Goal: Information Seeking & Learning: Check status

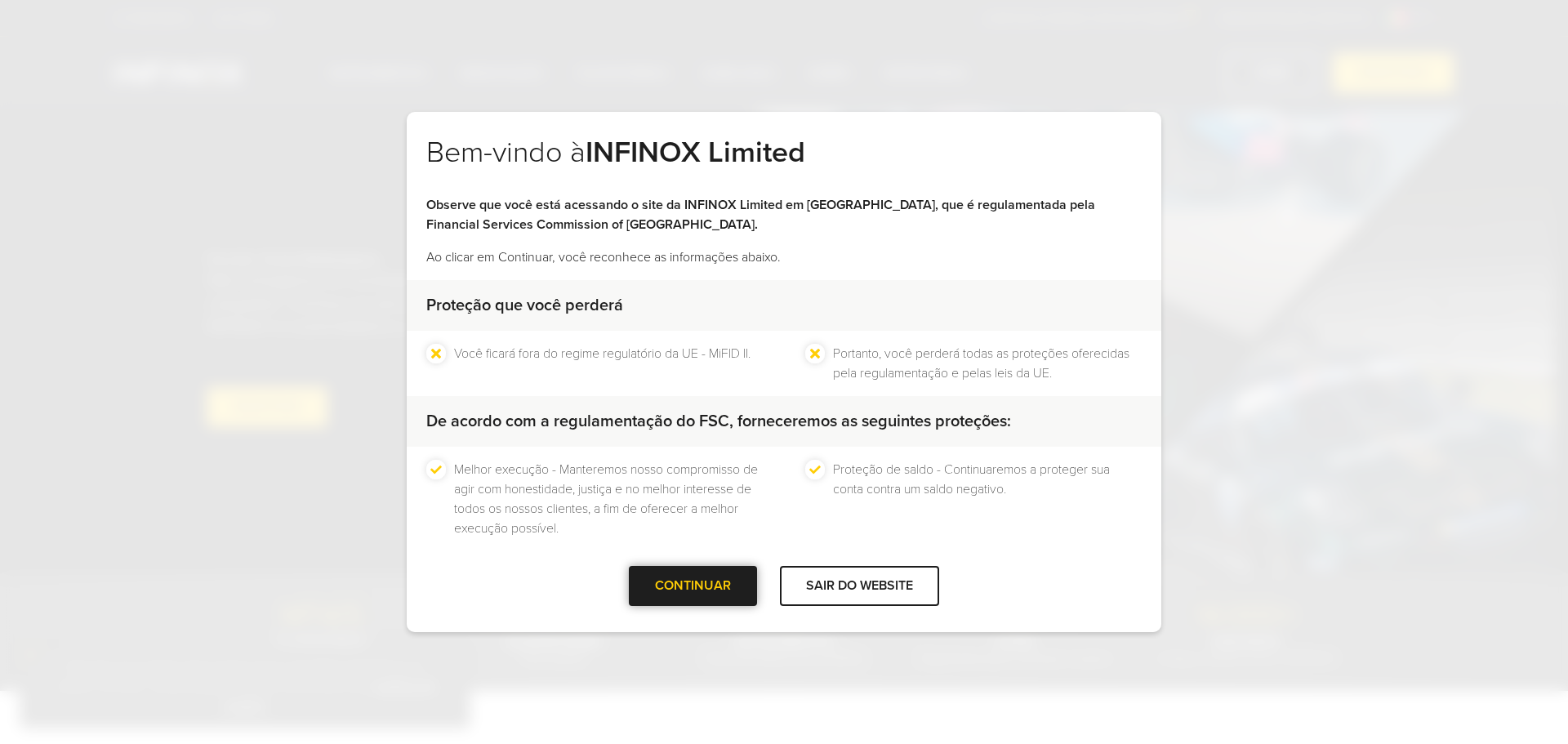
click at [733, 586] on div "CONTINUAR" at bounding box center [693, 586] width 128 height 40
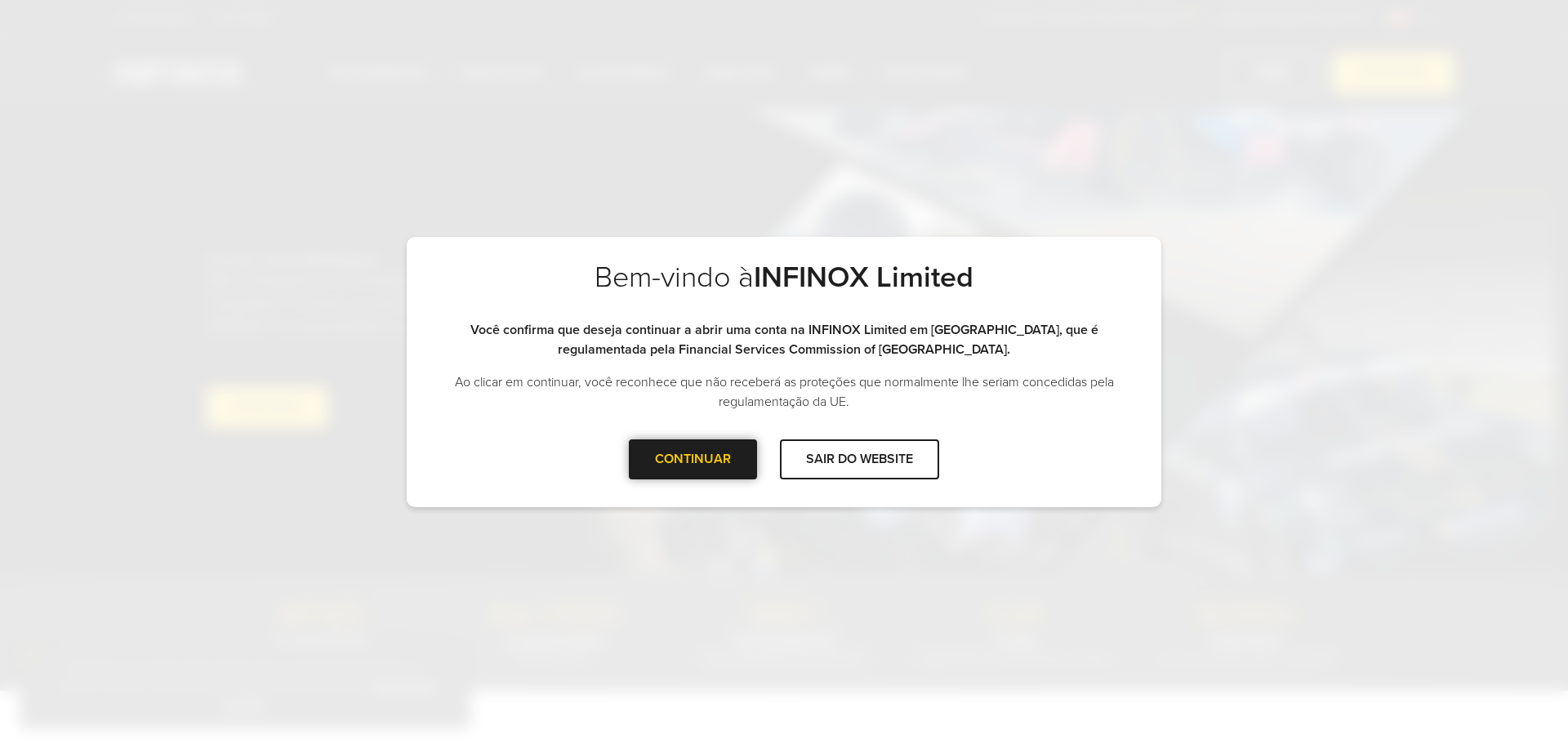
click at [694, 459] on div at bounding box center [694, 459] width 0 height 0
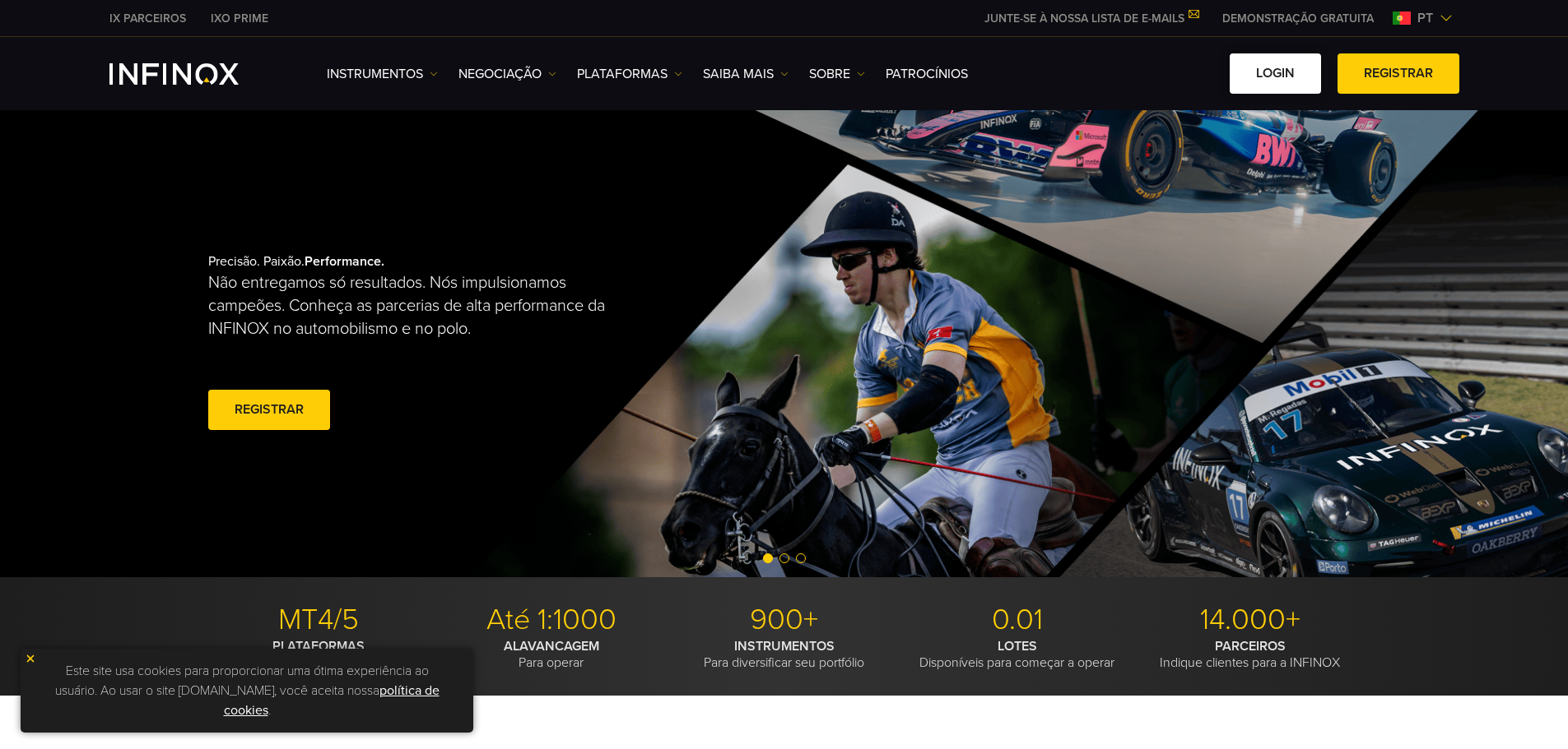
click at [1294, 72] on link "Login" at bounding box center [1275, 73] width 92 height 40
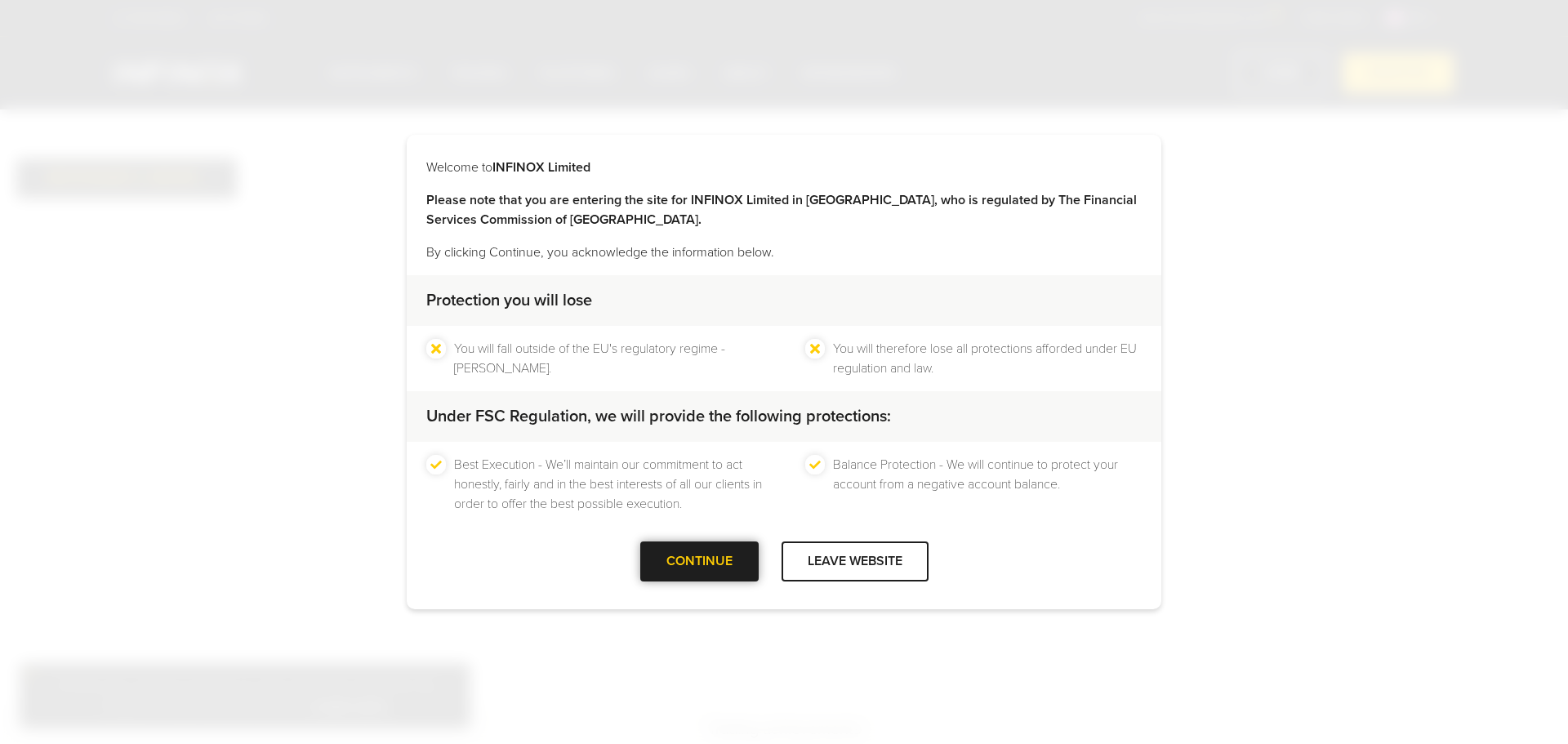
click at [730, 562] on div "CONTINUE" at bounding box center [699, 562] width 119 height 40
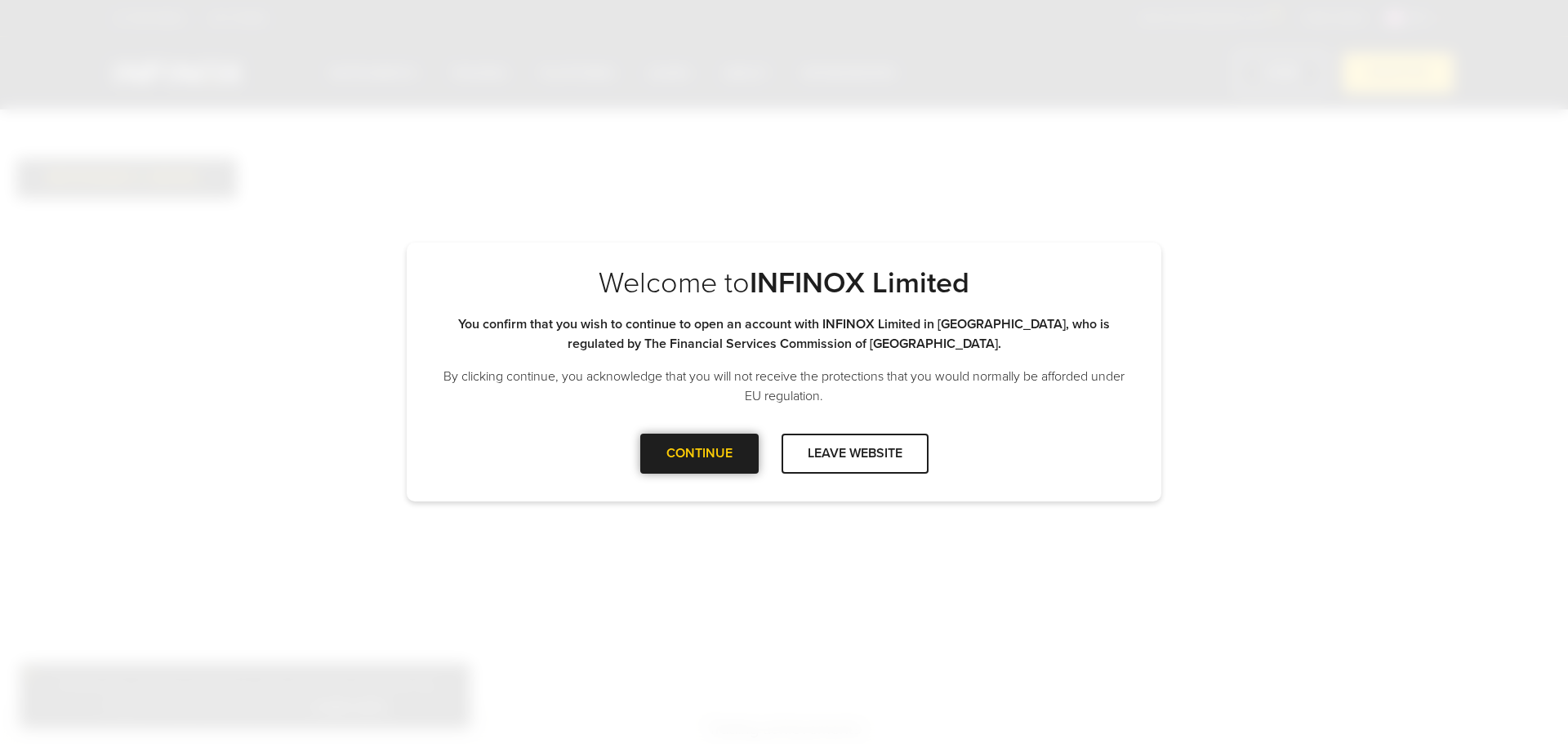
click at [703, 443] on div "CONTINUE" at bounding box center [699, 454] width 119 height 40
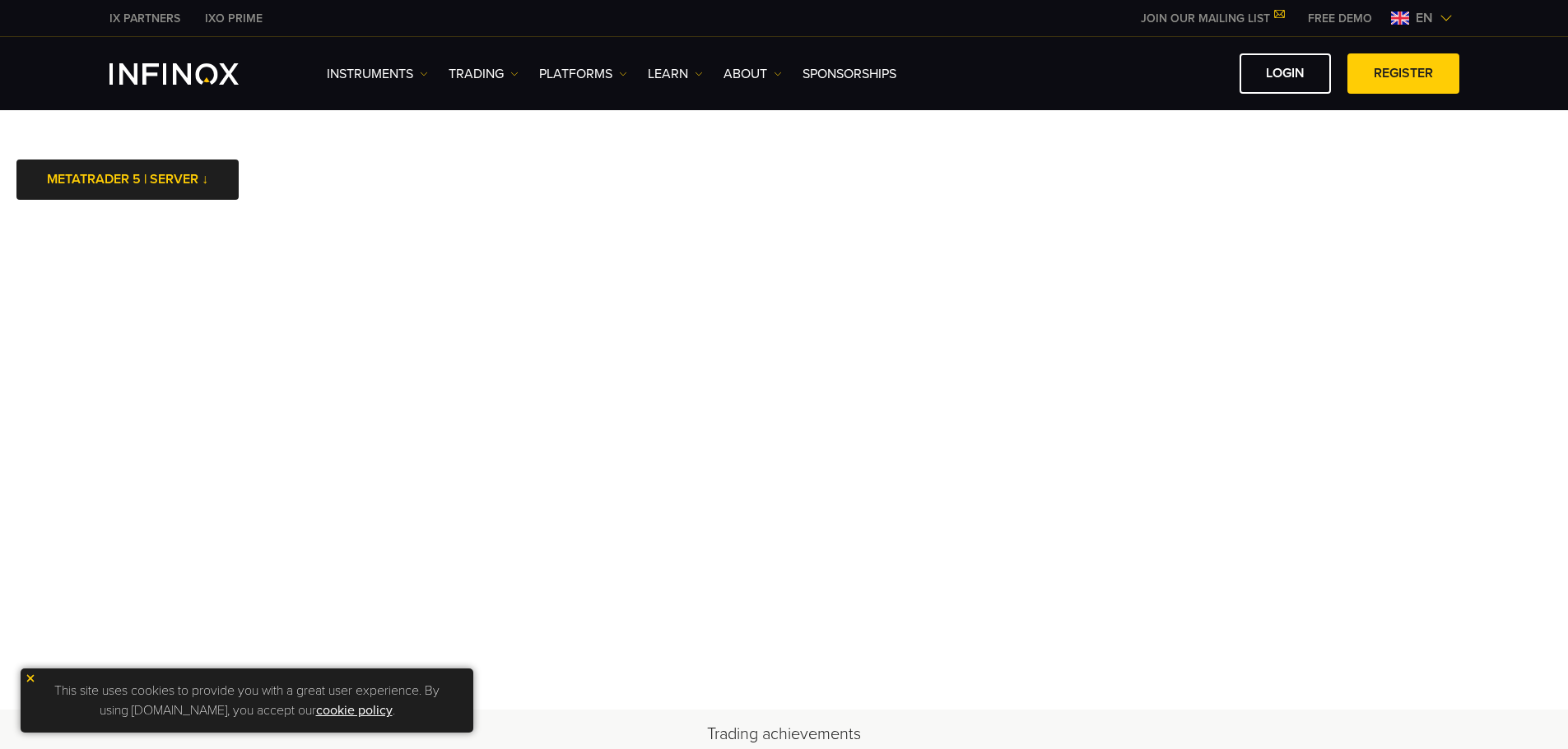
click at [1433, 24] on span "en" at bounding box center [1424, 18] width 31 height 20
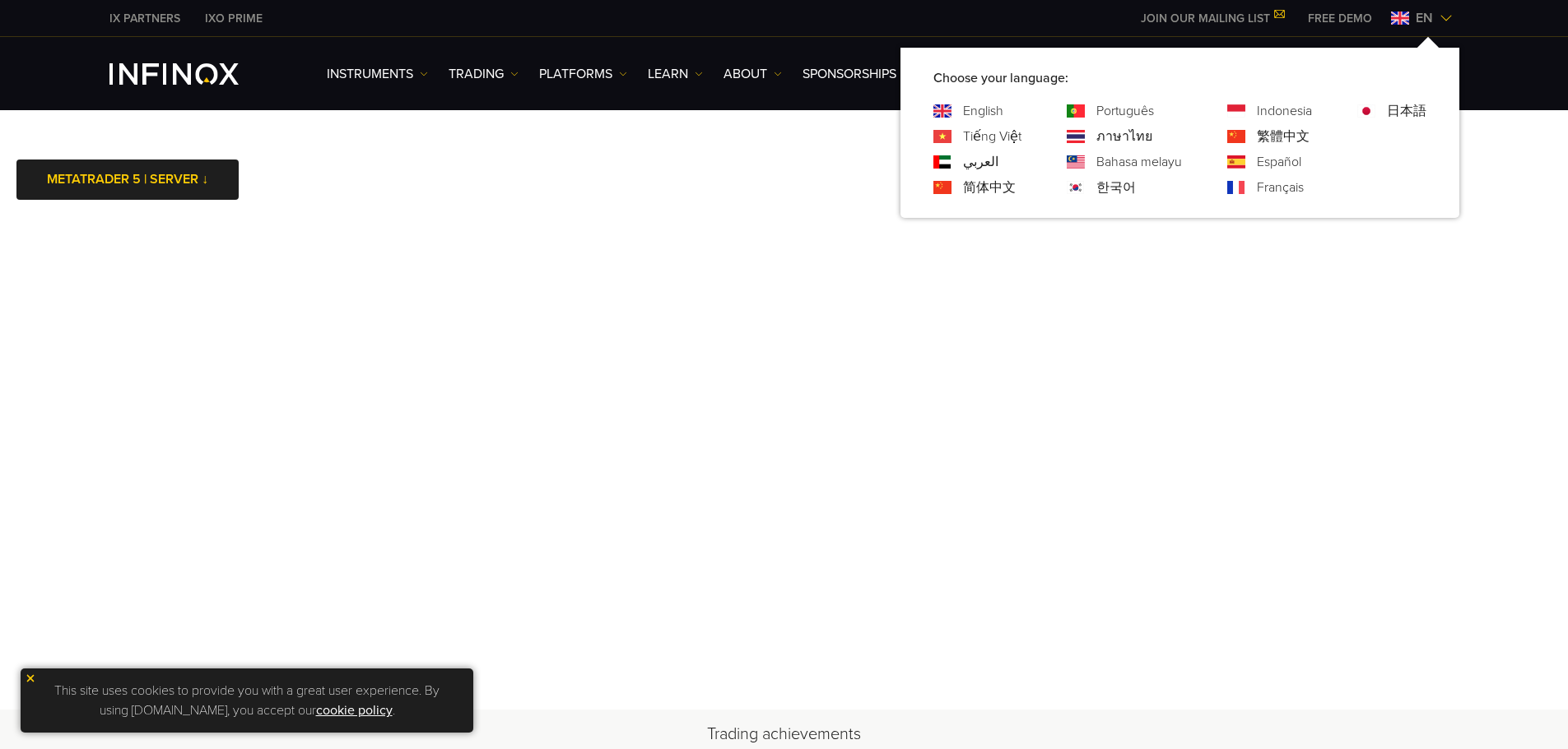
click at [1124, 106] on link "Português" at bounding box center [1125, 112] width 57 height 20
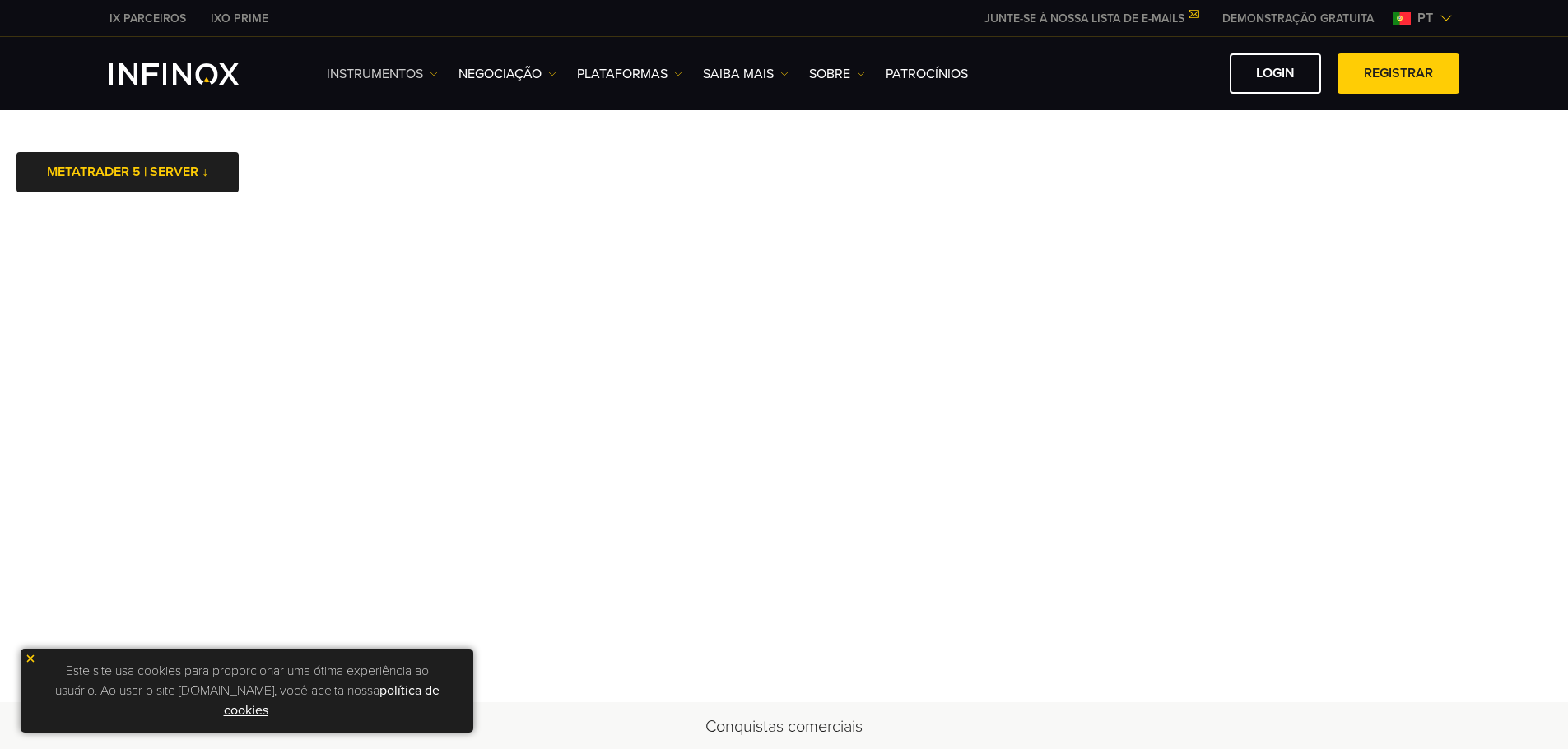
click at [432, 73] on img at bounding box center [433, 74] width 8 height 8
click at [428, 73] on link "Instrumentos" at bounding box center [382, 74] width 112 height 20
click at [546, 69] on link "NEGOCIAÇÃO" at bounding box center [507, 74] width 98 height 20
click at [541, 69] on link "NEGOCIAÇÃO" at bounding box center [507, 74] width 98 height 20
click at [669, 76] on link "PLATAFORMAS" at bounding box center [629, 74] width 106 height 20
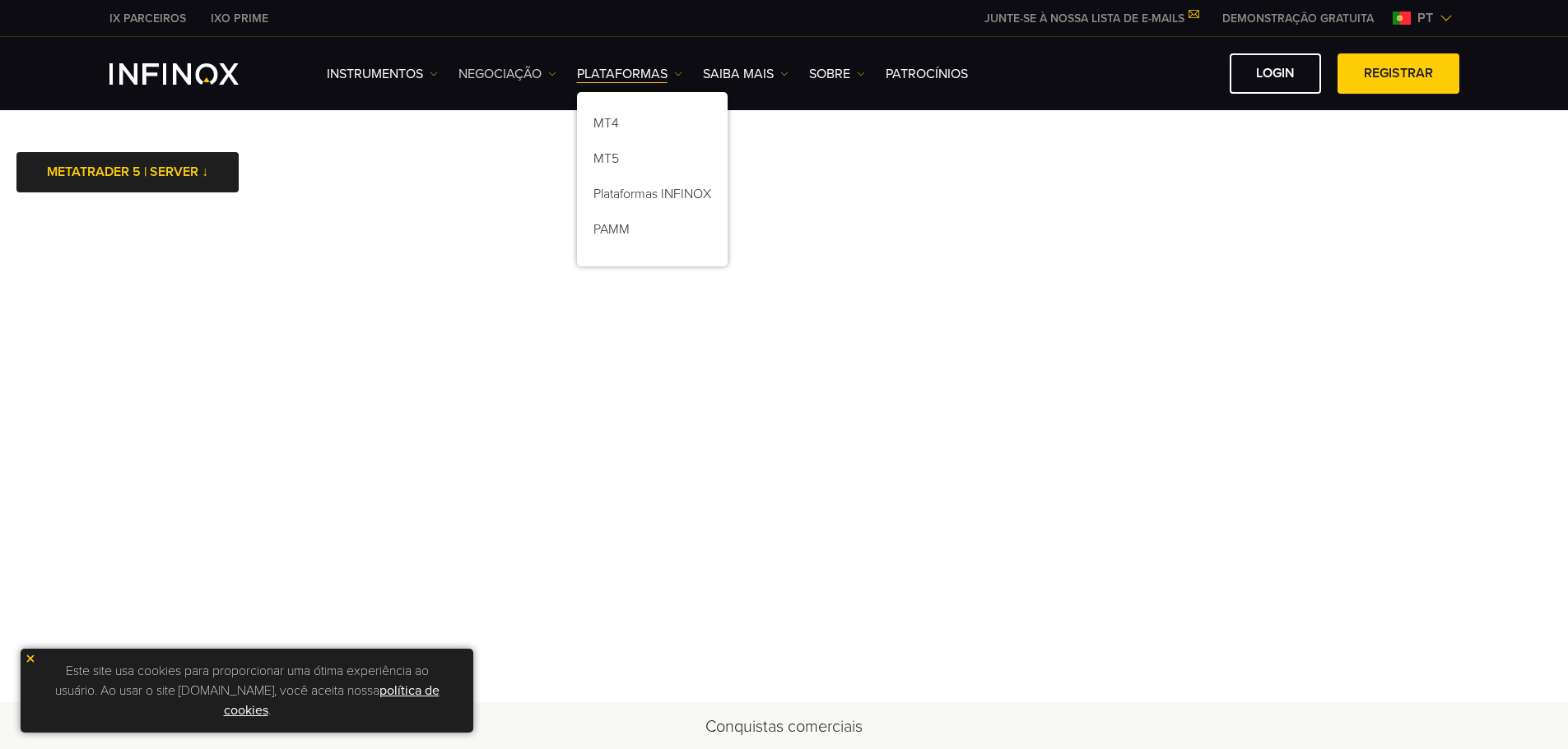
click at [546, 65] on link "NEGOCIAÇÃO" at bounding box center [507, 74] width 98 height 20
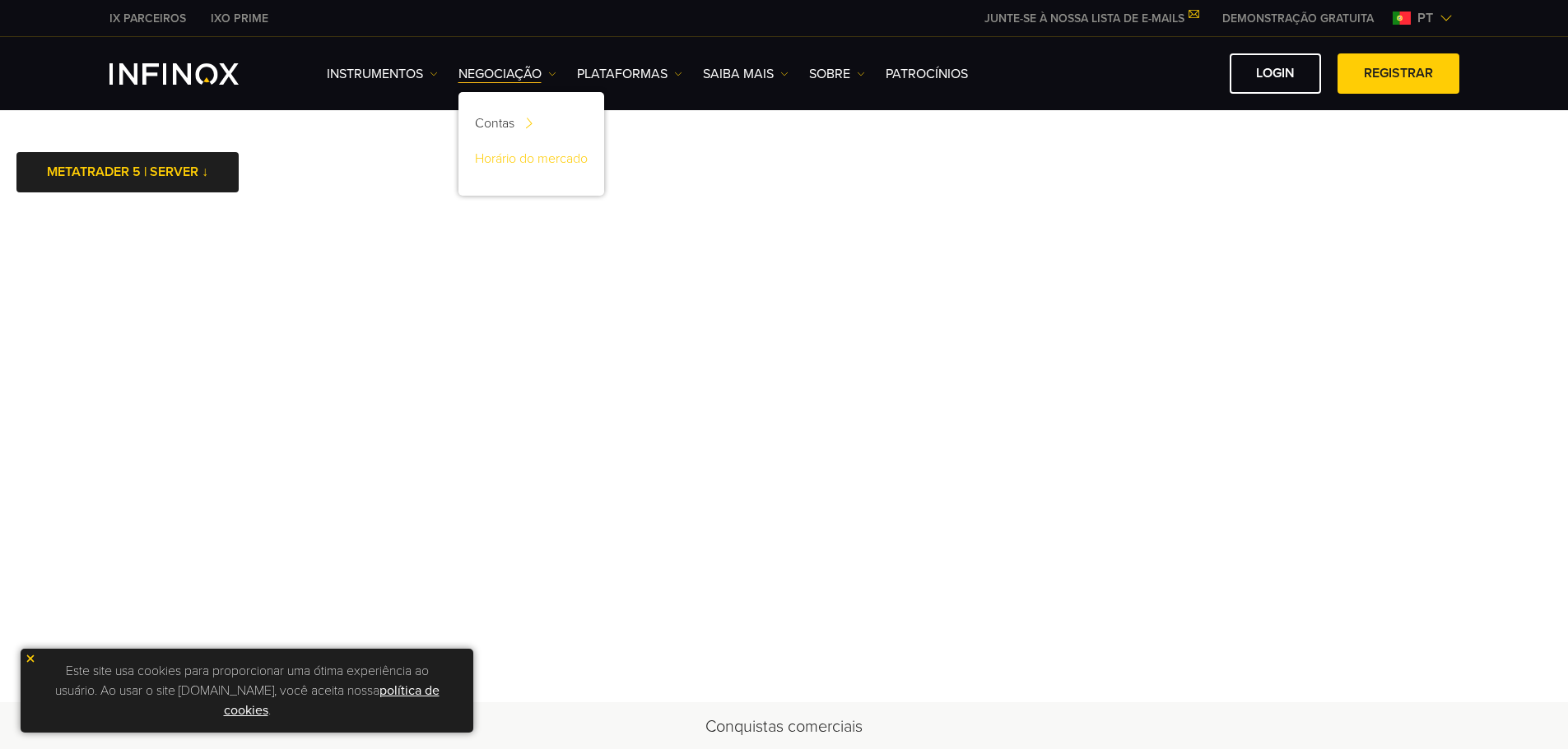
click at [528, 157] on link "Horário do mercado" at bounding box center [531, 162] width 146 height 36
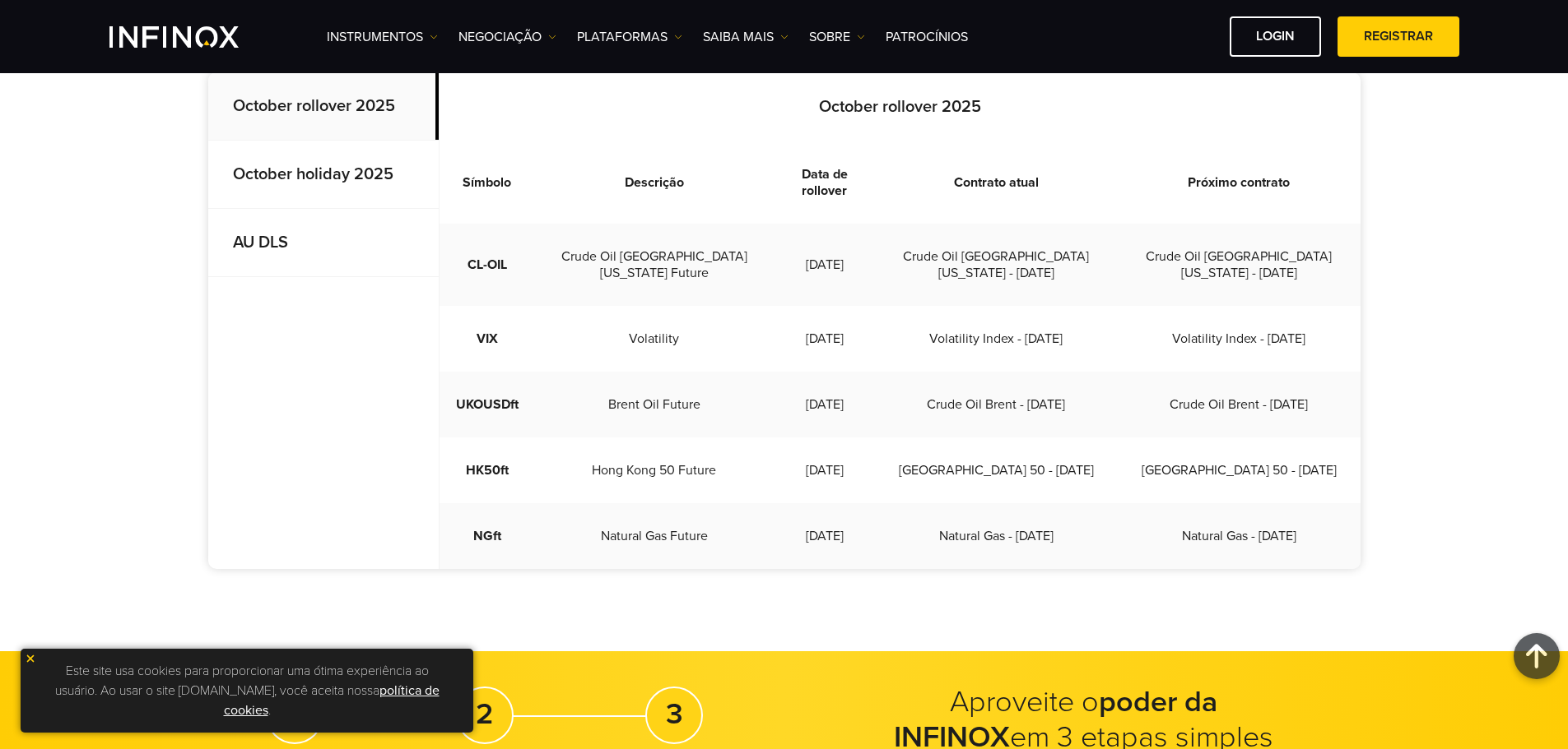
scroll to position [247, 0]
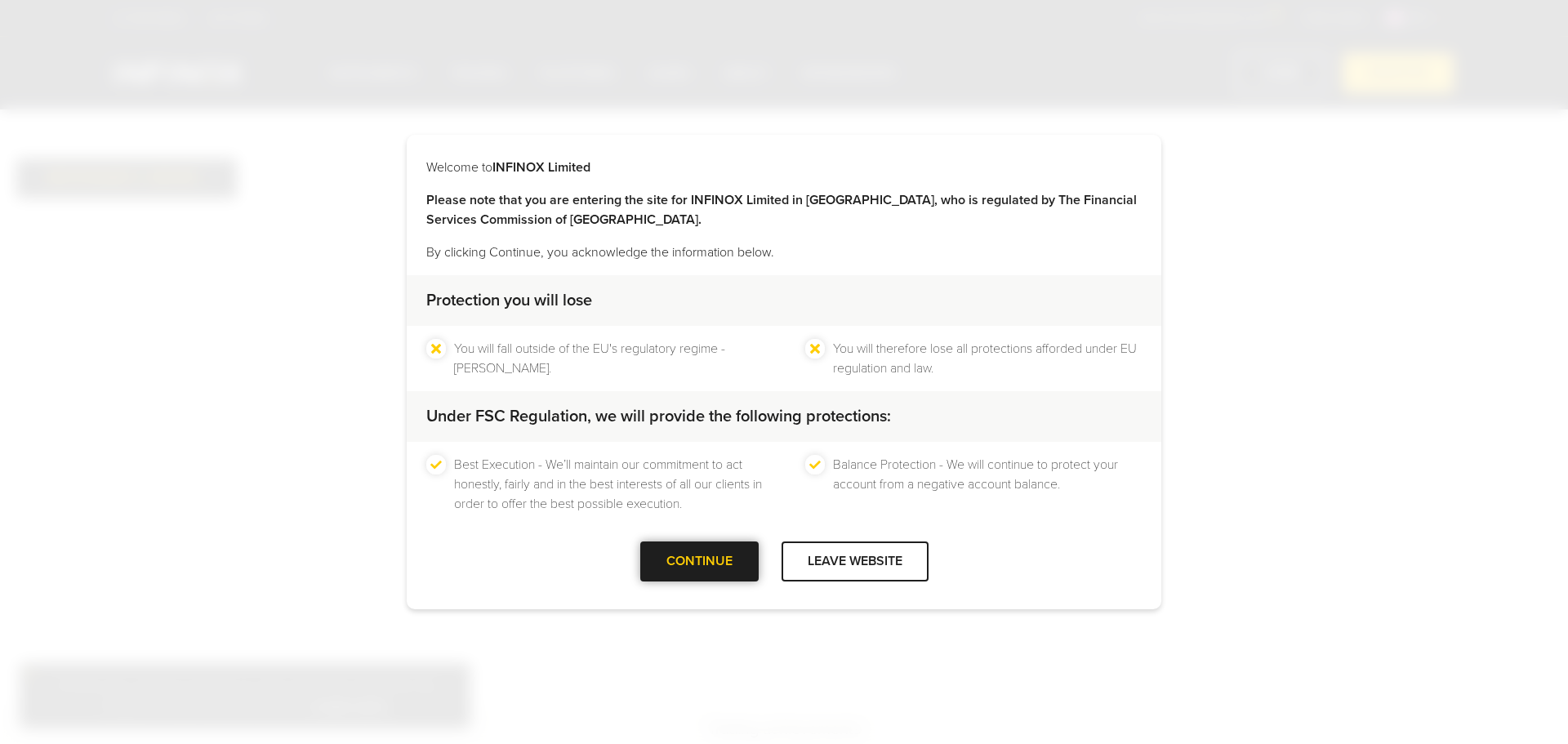
click at [692, 553] on div "CONTINUE" at bounding box center [699, 562] width 119 height 40
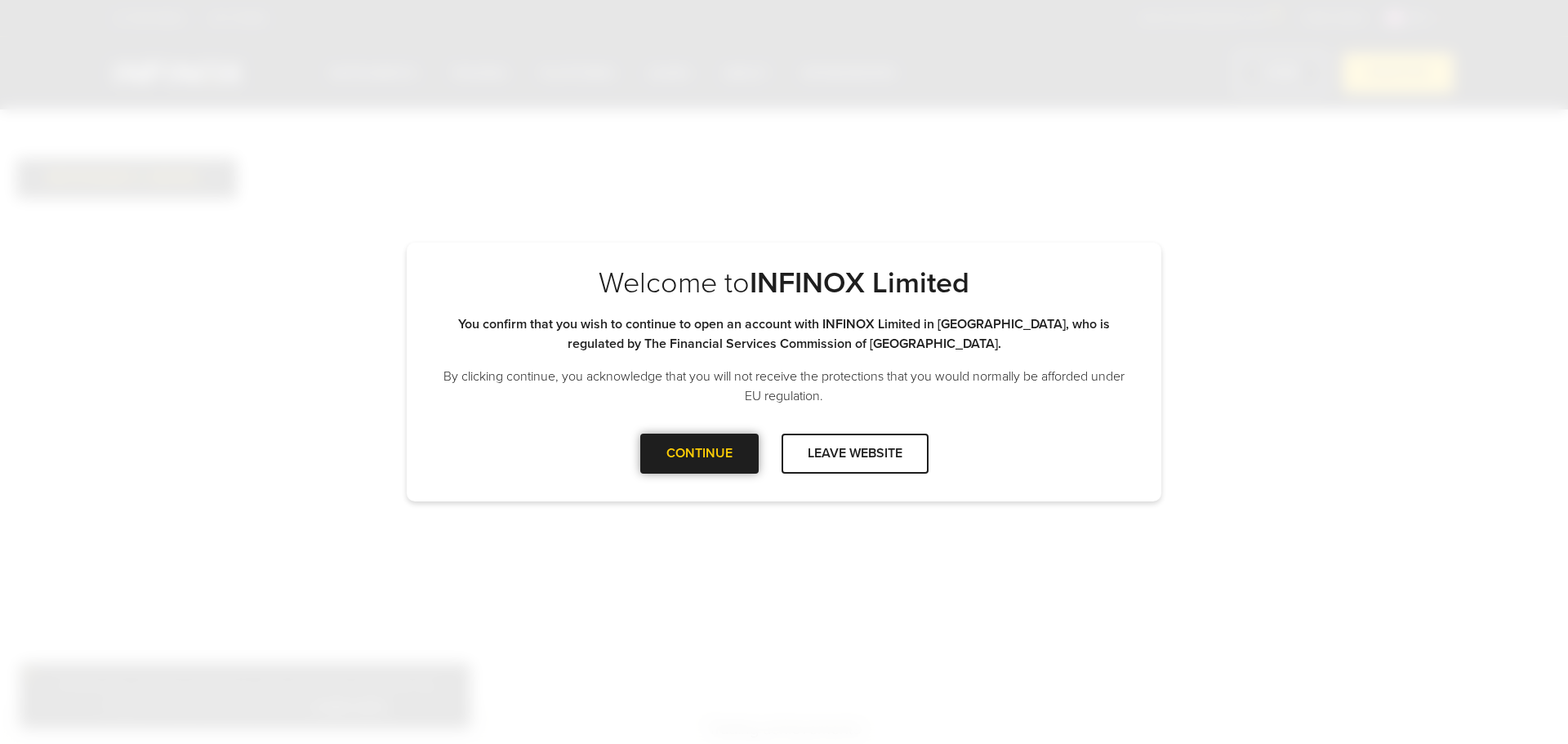
click at [678, 460] on div "CONTINUE" at bounding box center [699, 454] width 119 height 40
